Goal: Navigation & Orientation: Find specific page/section

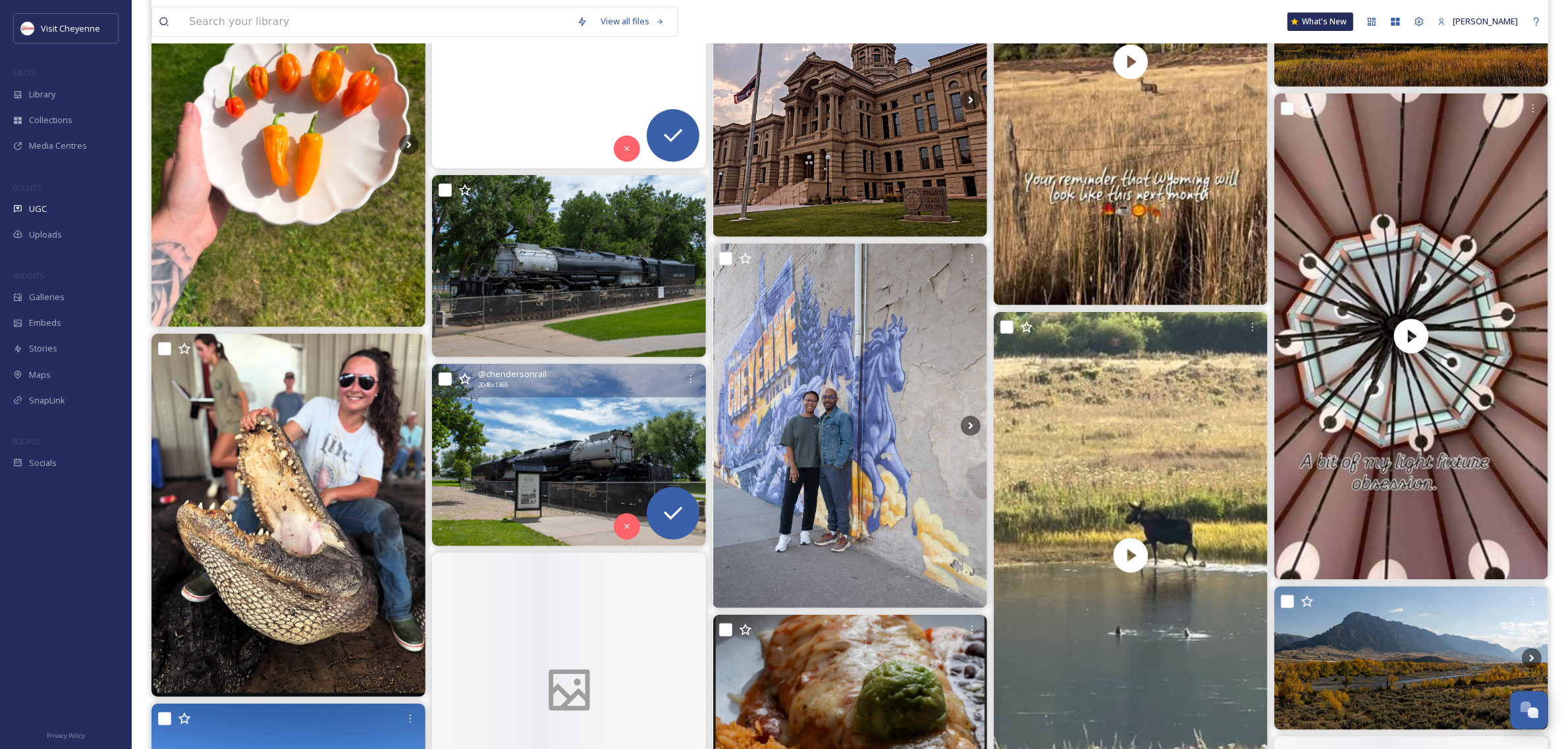
scroll to position [741, 0]
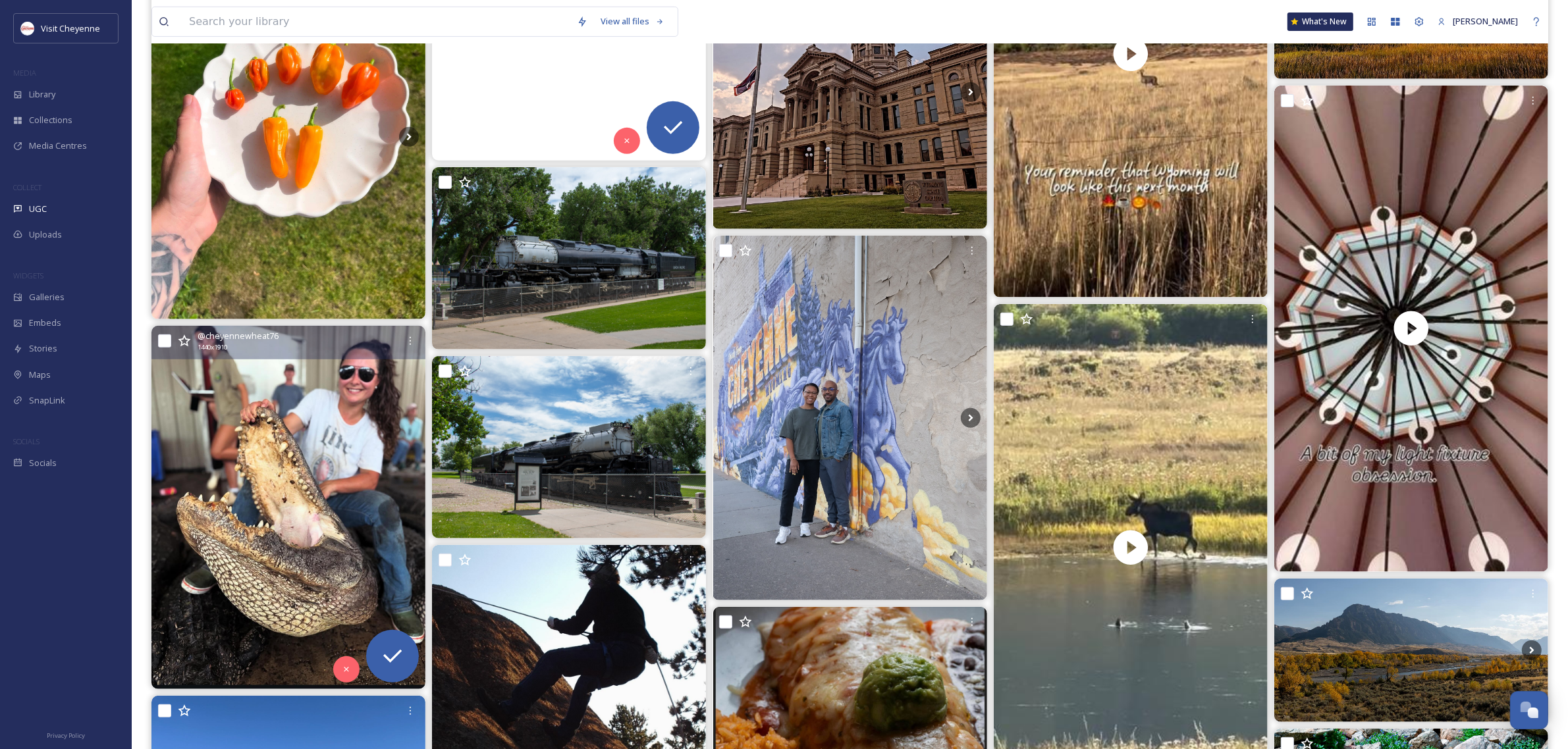
click at [275, 450] on img at bounding box center [288, 508] width 274 height 363
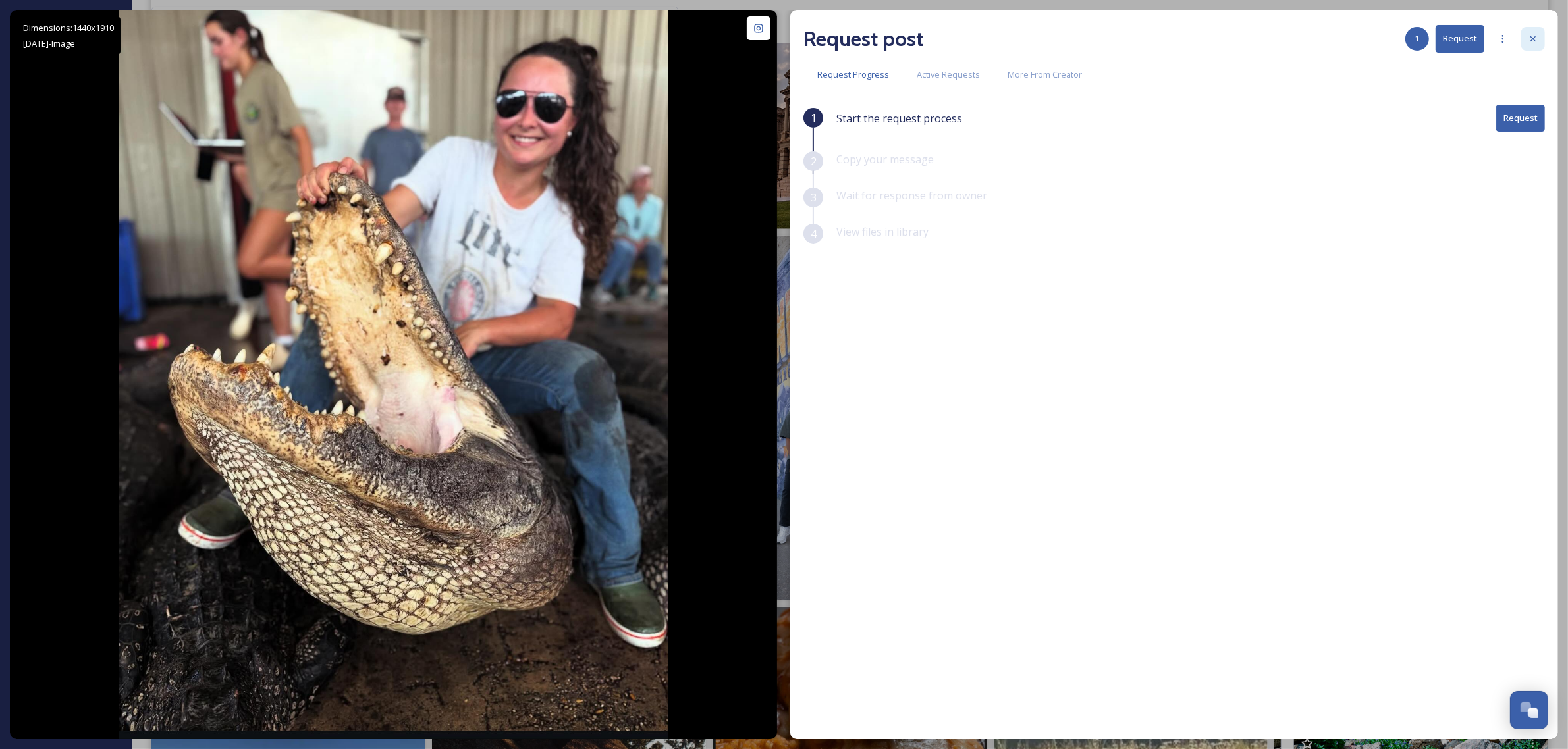
click at [1535, 47] on div at bounding box center [1533, 39] width 24 height 24
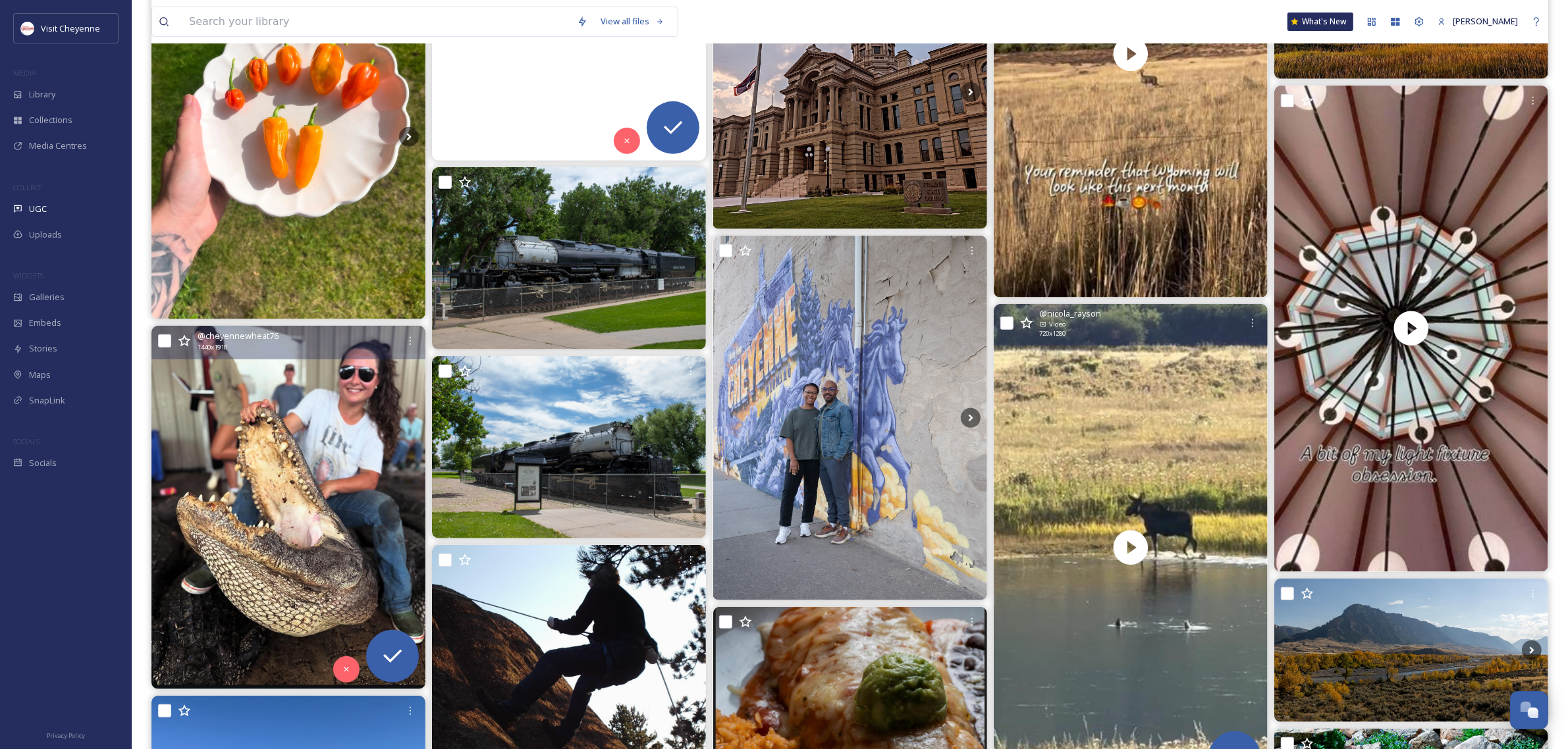
scroll to position [1070, 0]
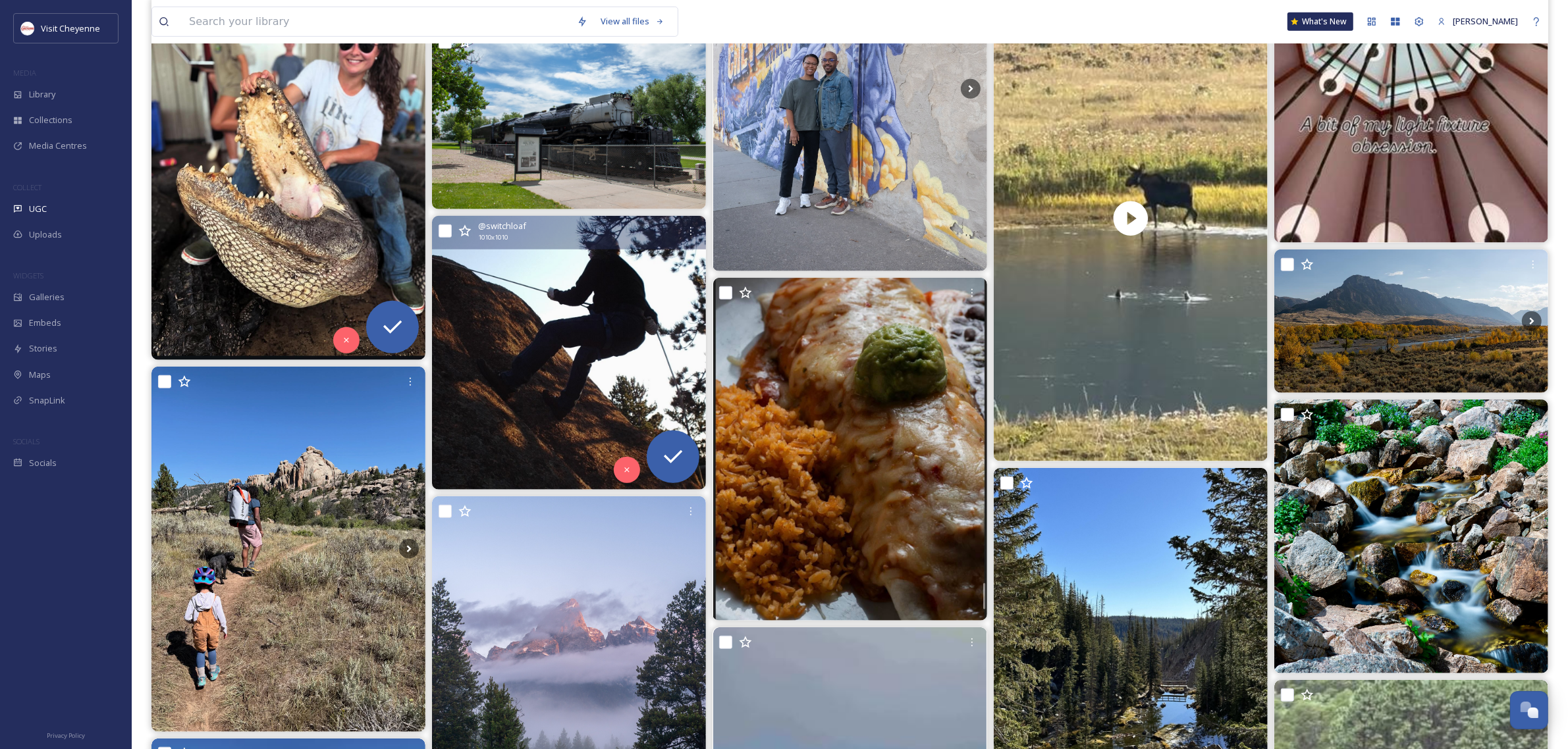
click at [462, 404] on img at bounding box center [569, 352] width 274 height 274
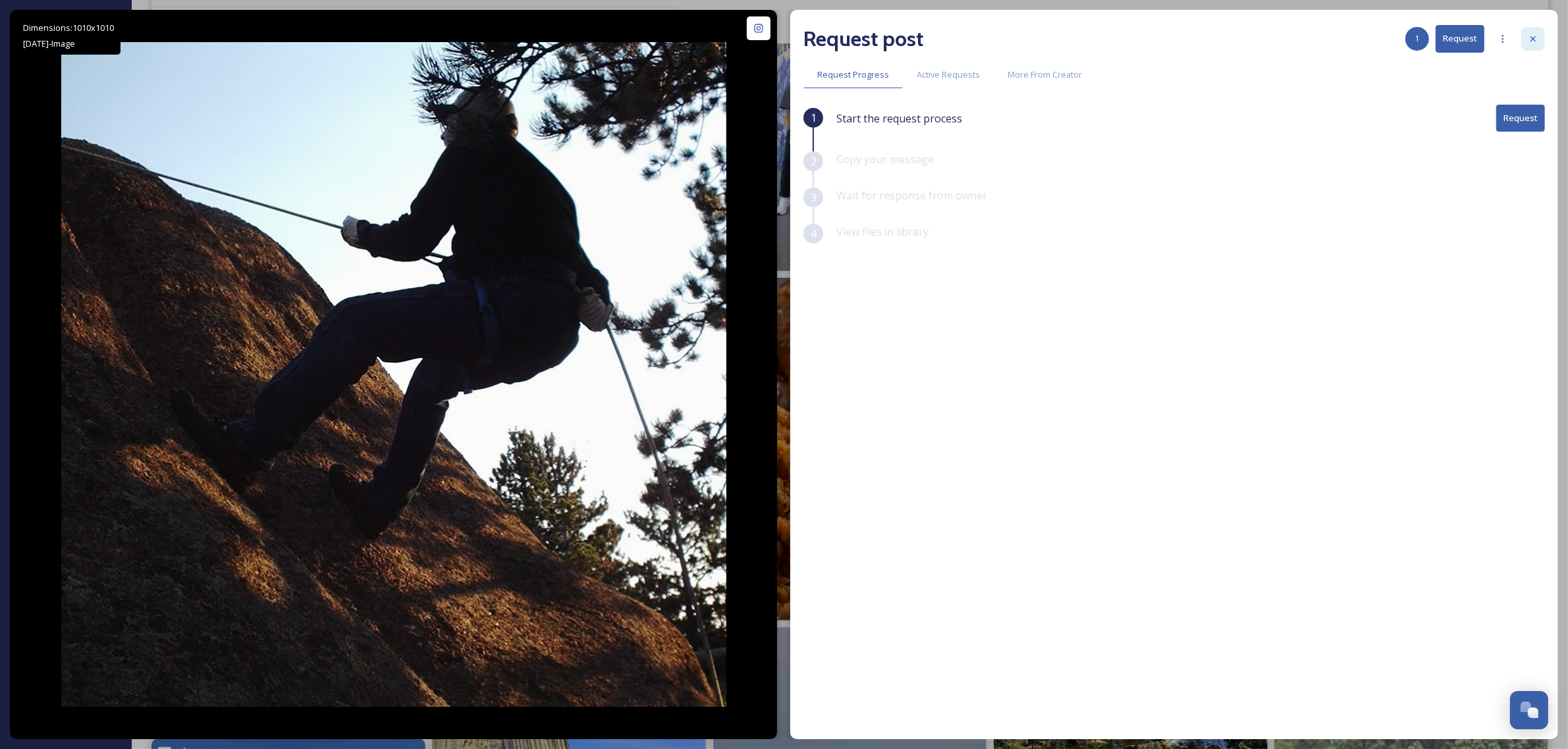
click at [1536, 32] on div at bounding box center [1533, 39] width 24 height 24
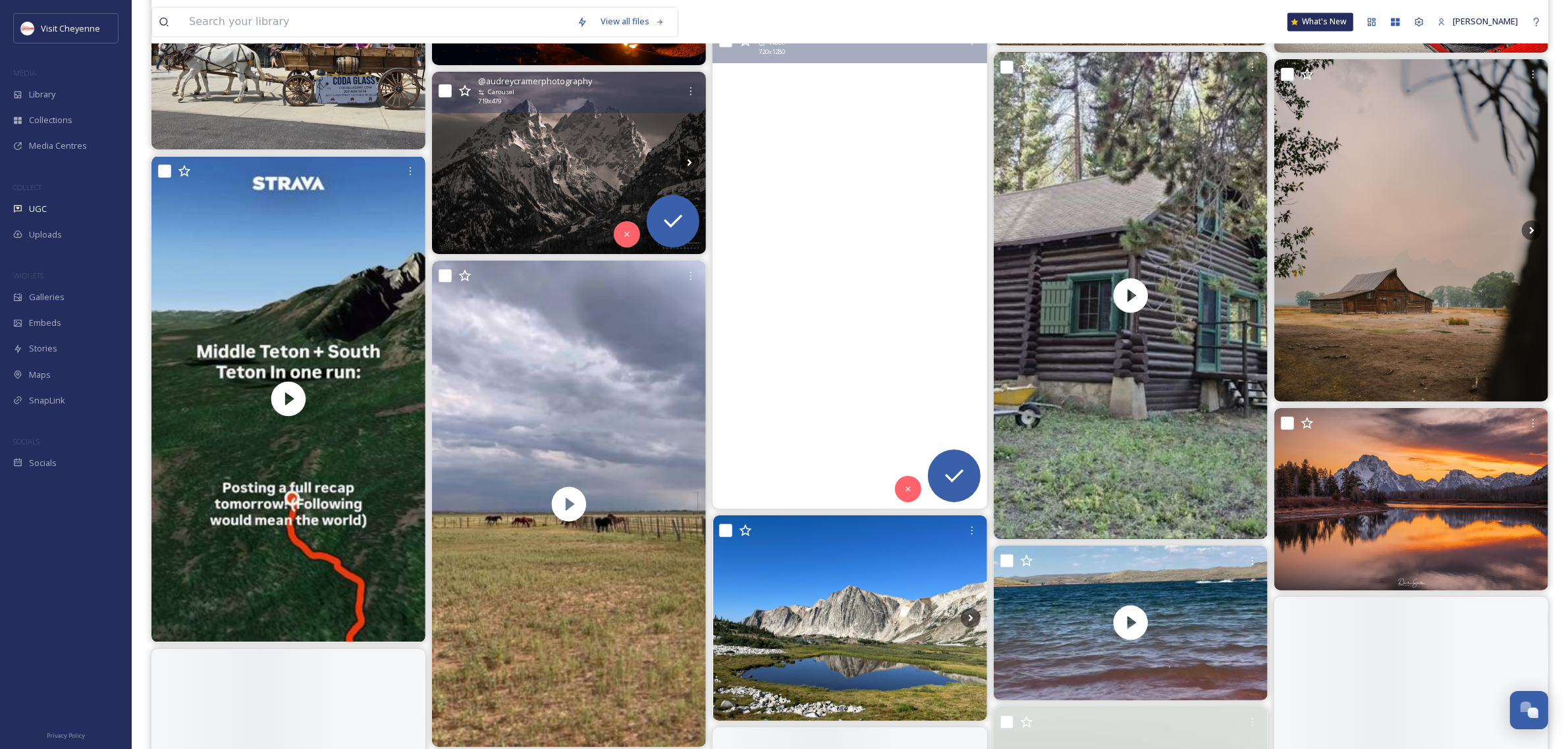
scroll to position [3622, 0]
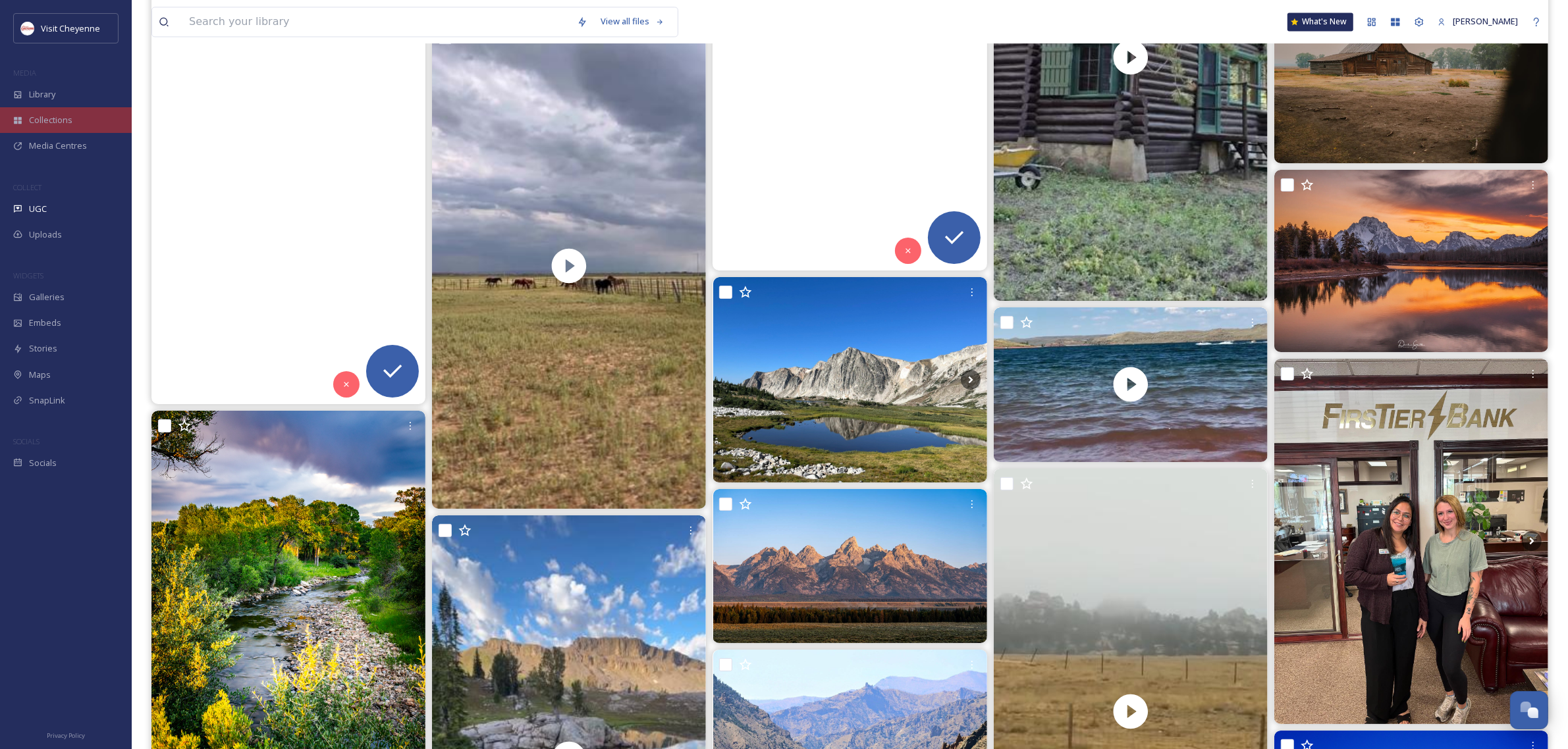
click at [38, 112] on div "Collections" at bounding box center [66, 120] width 132 height 26
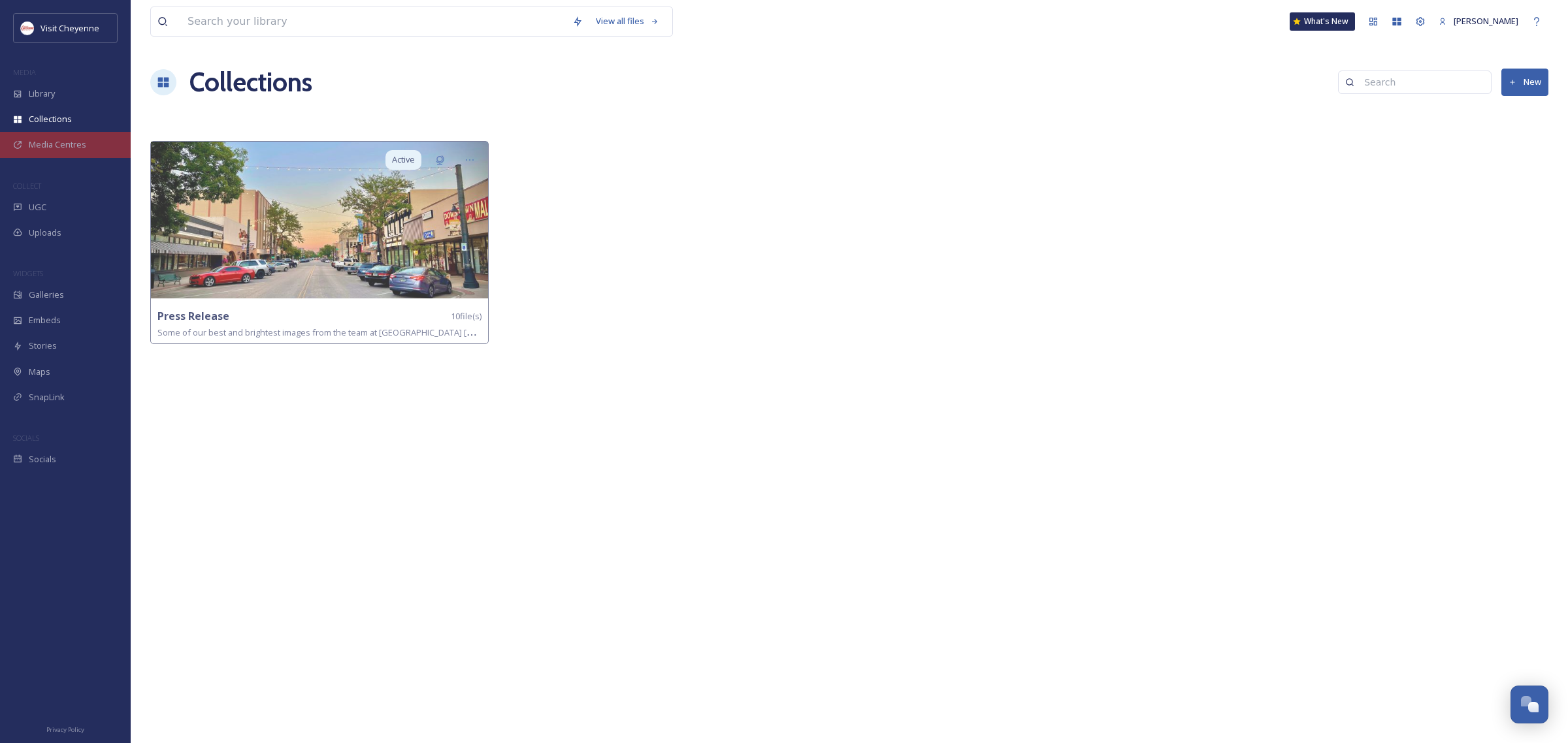
click at [42, 149] on span "Media Centres" at bounding box center [57, 145] width 57 height 13
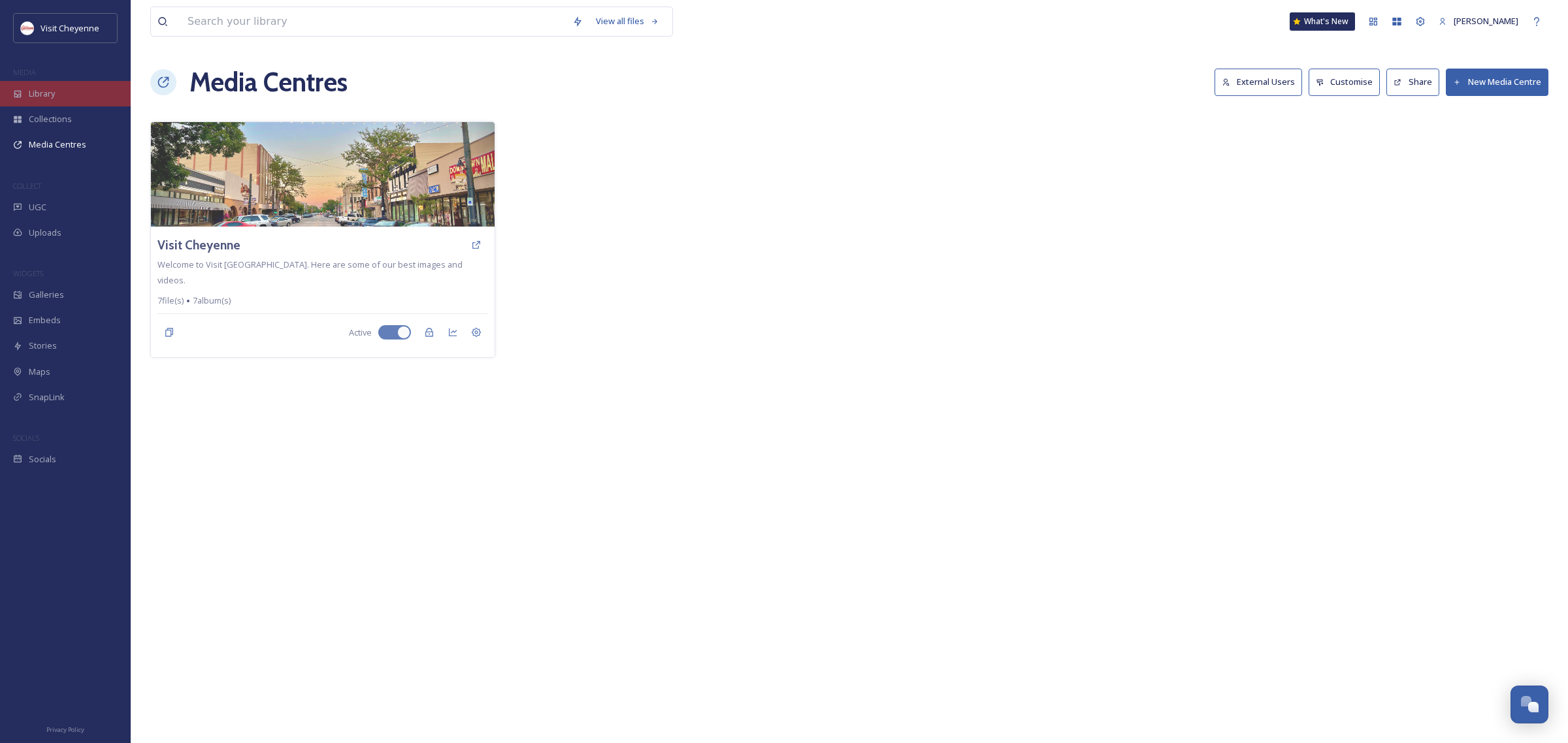
click at [56, 102] on div "Library" at bounding box center [65, 93] width 131 height 26
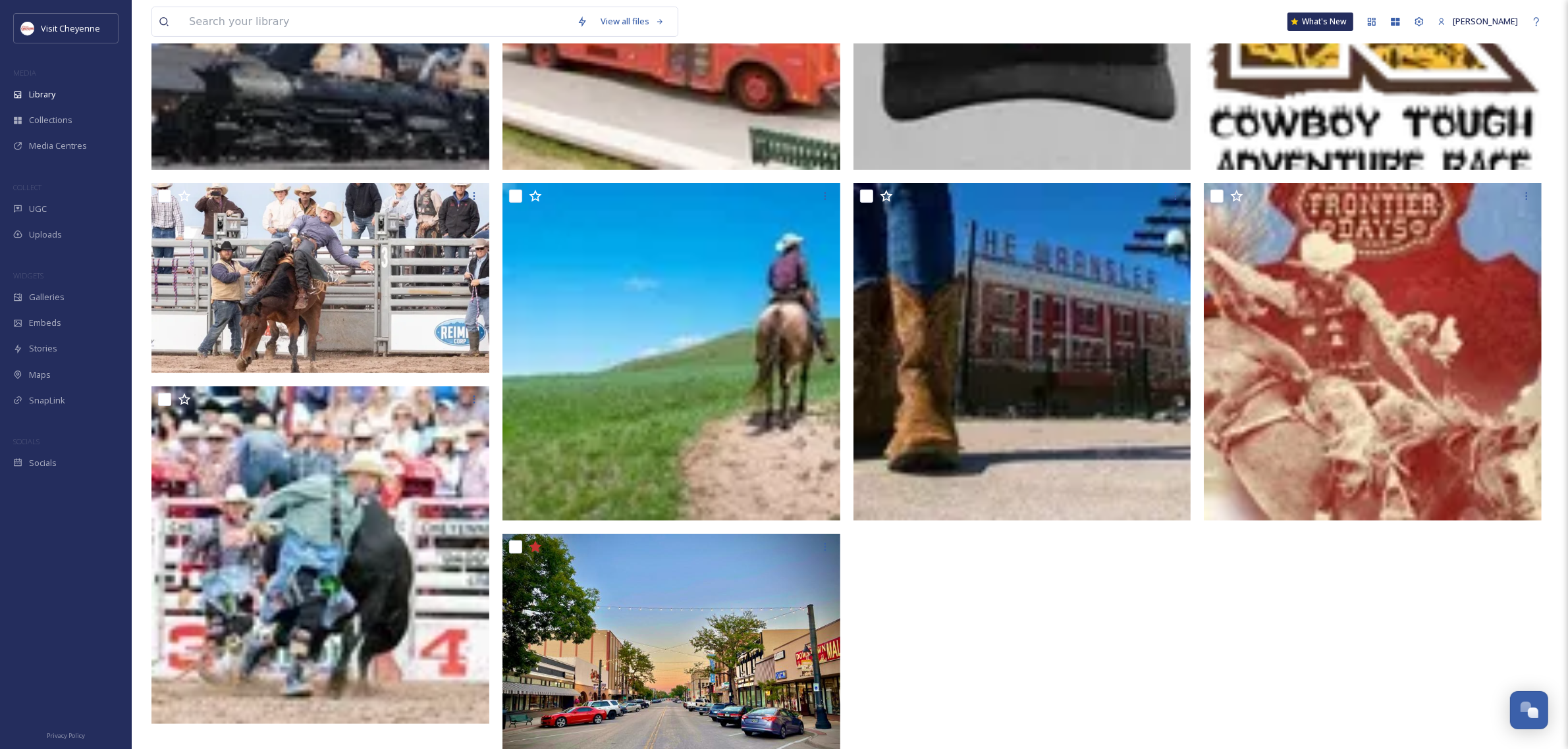
scroll to position [494, 0]
